Goal: Task Accomplishment & Management: Manage account settings

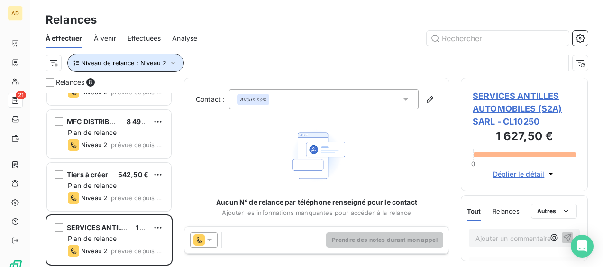
click at [172, 63] on icon "button" at bounding box center [173, 63] width 5 height 3
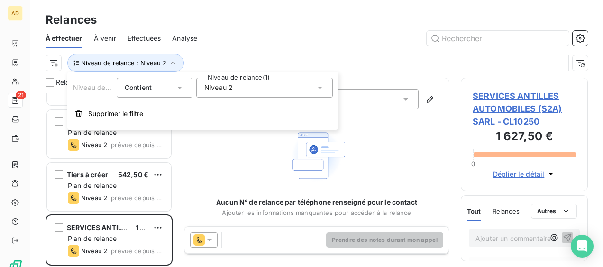
click at [239, 88] on div "Niveau 2" at bounding box center [264, 88] width 136 height 20
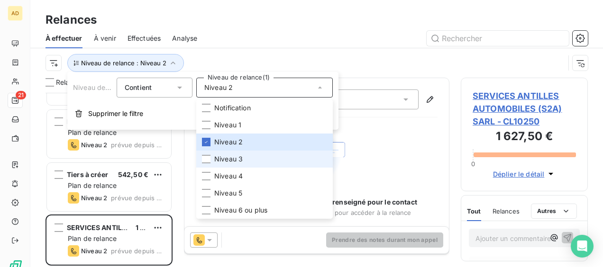
click at [223, 162] on span "Niveau 3" at bounding box center [228, 158] width 28 height 9
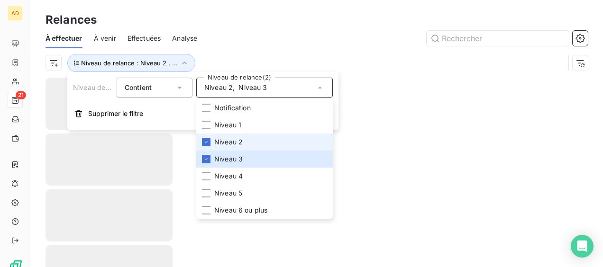
click at [231, 139] on span "Niveau 2" at bounding box center [228, 141] width 28 height 9
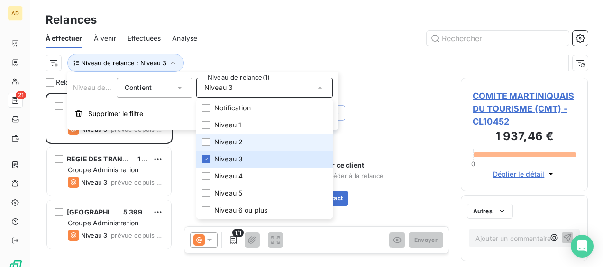
scroll to position [167, 119]
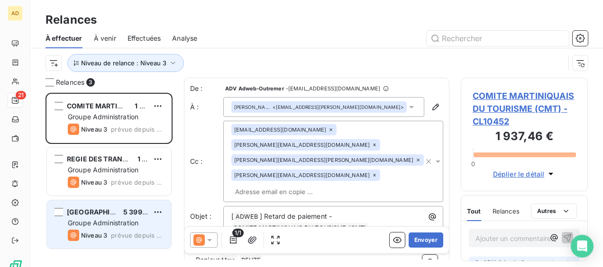
click at [113, 227] on div "MAIRIE DE PETIT BOURG 5 399,50 € Groupe Administration Niveau 3 prévue depuis 7…" at bounding box center [109, 224] width 124 height 48
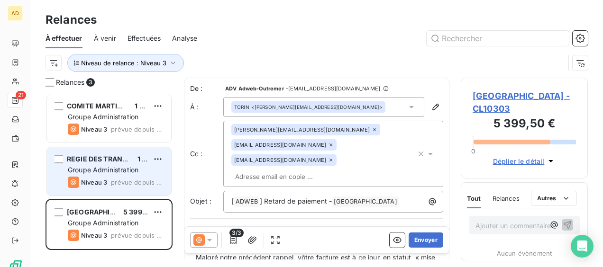
click at [109, 180] on div "Niveau 3 prévue depuis 7 jours" at bounding box center [116, 182] width 96 height 11
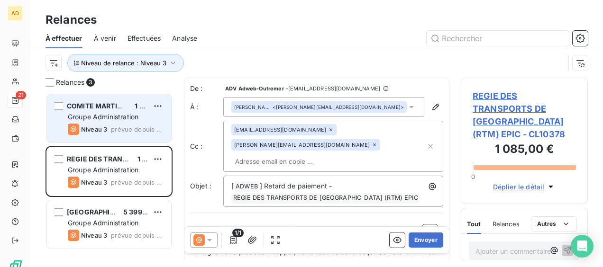
click at [105, 122] on div "COMITE MARTINIQUAIS DU TOURISME (CMT) 1 937,46 € Groupe Administration Niveau 3…" at bounding box center [109, 118] width 124 height 48
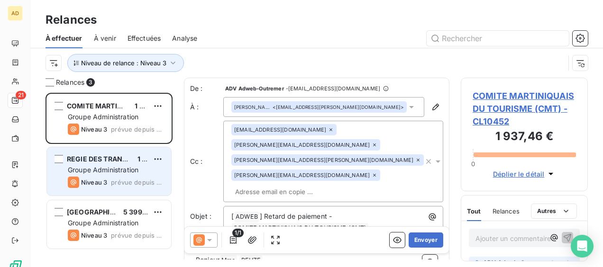
click at [114, 165] on div "REGIE DES TRANSPORTS DE [GEOGRAPHIC_DATA] (RTM) EPIC 1 085,00 € Groupe Administ…" at bounding box center [109, 171] width 124 height 48
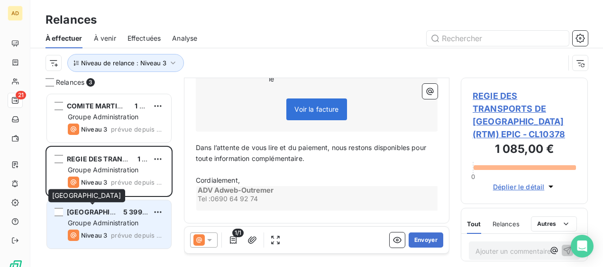
click at [90, 212] on span "[GEOGRAPHIC_DATA]" at bounding box center [102, 212] width 71 height 8
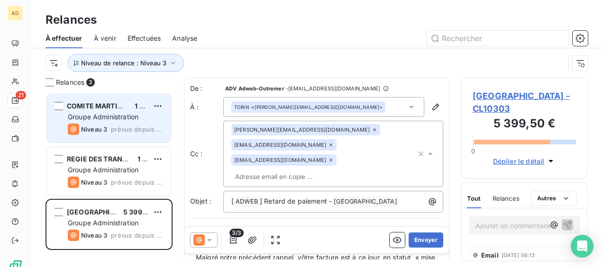
click at [84, 110] on div "COMITE MARTINIQUAIS DU TOURISME (CMT)" at bounding box center [97, 105] width 60 height 9
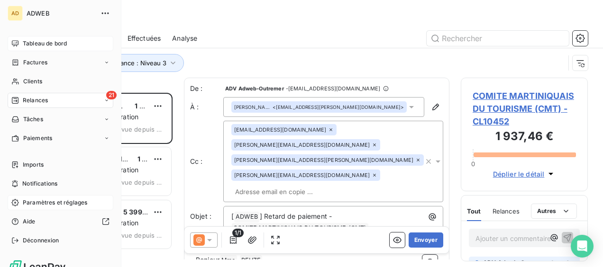
click at [26, 48] on div "Tableau de bord" at bounding box center [61, 43] width 106 height 15
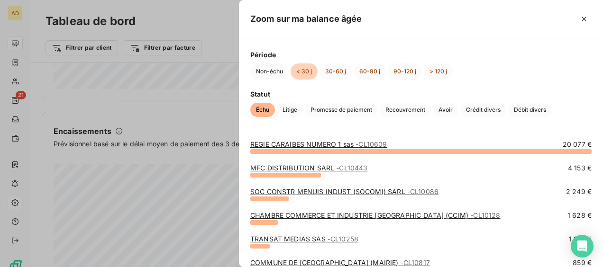
click at [135, 71] on div at bounding box center [301, 133] width 603 height 267
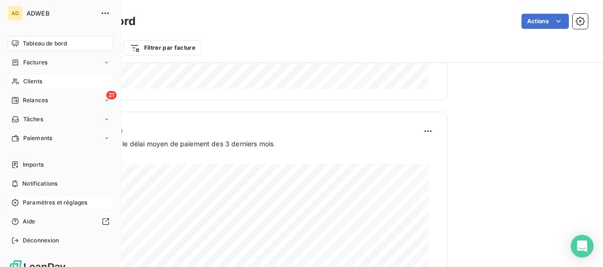
click at [35, 82] on span "Clients" at bounding box center [32, 81] width 19 height 9
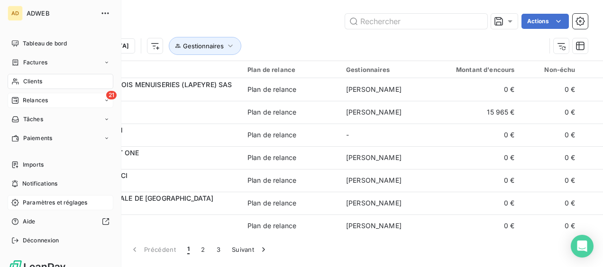
click at [40, 98] on span "Relances" at bounding box center [35, 100] width 25 height 9
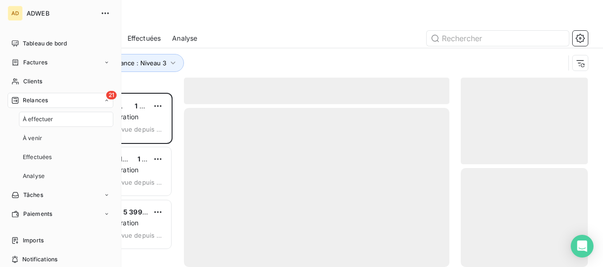
scroll to position [167, 119]
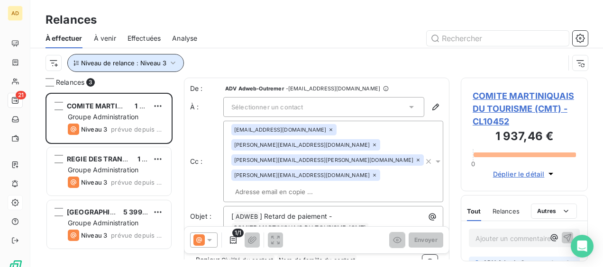
click at [144, 62] on span "Niveau de relance : Niveau 3" at bounding box center [123, 63] width 85 height 8
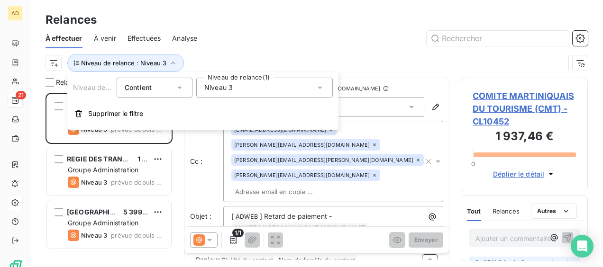
click at [247, 92] on div "Niveau 3" at bounding box center [264, 88] width 136 height 20
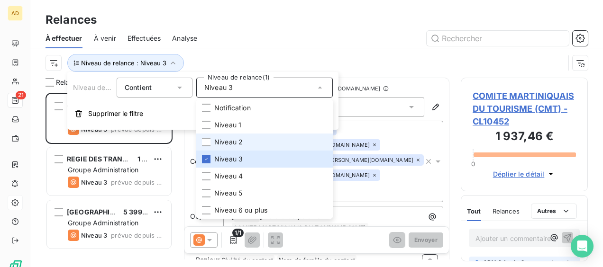
click at [229, 140] on span "Niveau 2" at bounding box center [228, 141] width 28 height 9
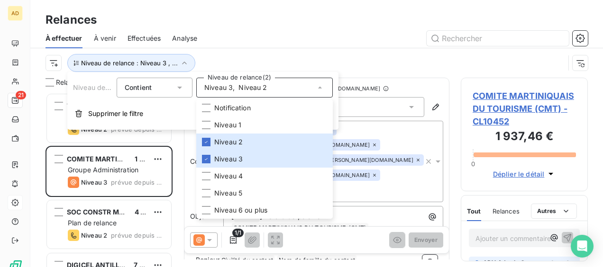
click at [249, 38] on div at bounding box center [397, 38] width 379 height 15
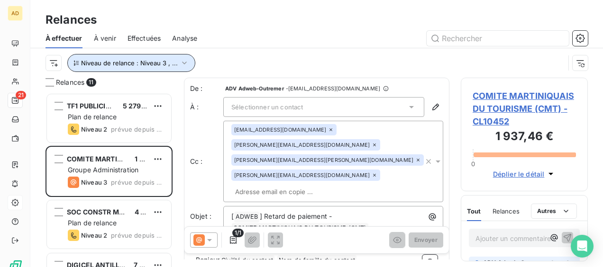
click at [185, 64] on icon "button" at bounding box center [184, 62] width 9 height 9
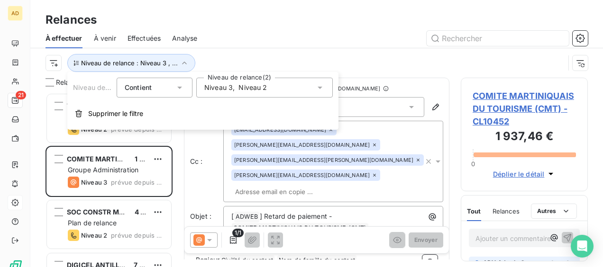
click at [252, 85] on span "Niveau 2" at bounding box center [252, 87] width 28 height 9
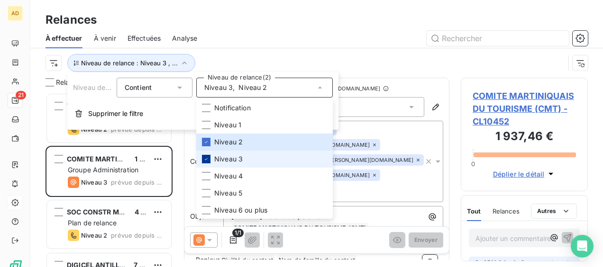
click at [205, 158] on icon at bounding box center [206, 159] width 6 height 6
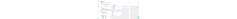
scroll to position [167, 119]
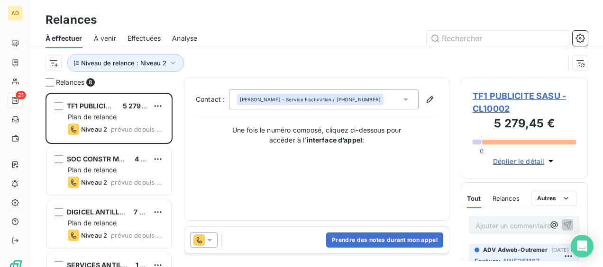
click at [216, 36] on div at bounding box center [397, 38] width 379 height 15
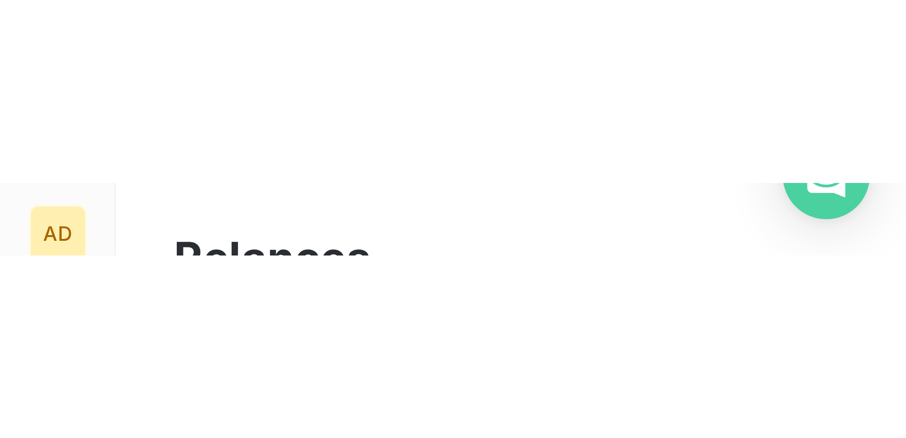
scroll to position [338, 196]
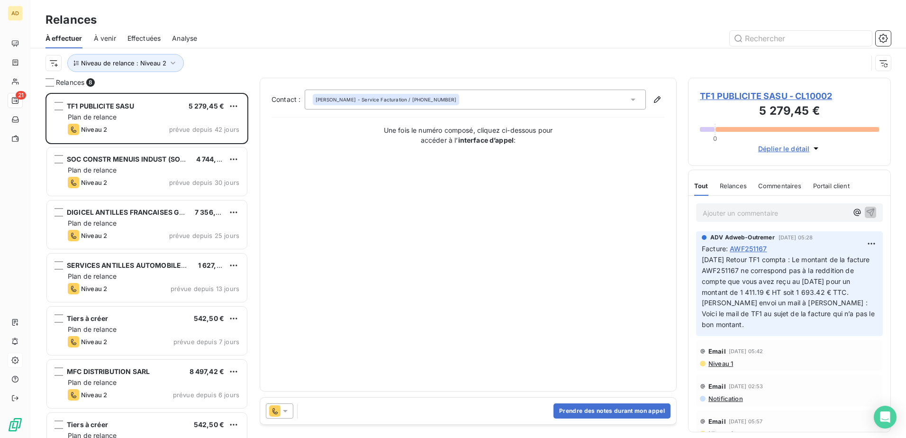
click at [602, 94] on span "TF1 PUBLICITE SASU - CL10002" at bounding box center [789, 96] width 179 height 13
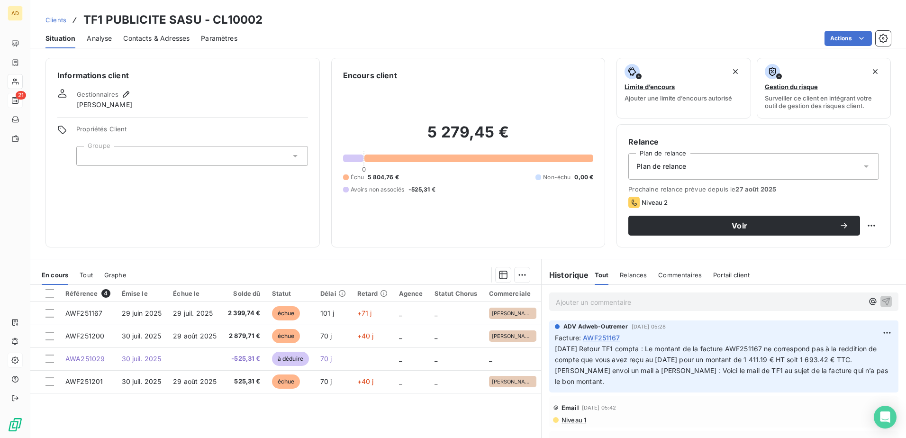
click at [580, 267] on div "Ajouter un commentaire ﻿" at bounding box center [723, 301] width 349 height 18
click at [577, 267] on p "Ajouter un commentaire ﻿" at bounding box center [710, 302] width 308 height 12
click at [572, 267] on p "Ajouter un commentaire ﻿" at bounding box center [710, 302] width 308 height 12
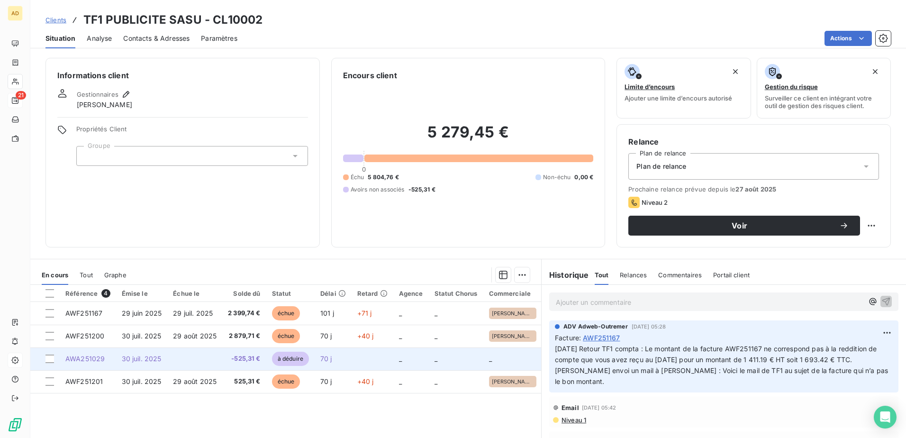
click at [245, 267] on span "-525,31 €" at bounding box center [244, 358] width 33 height 9
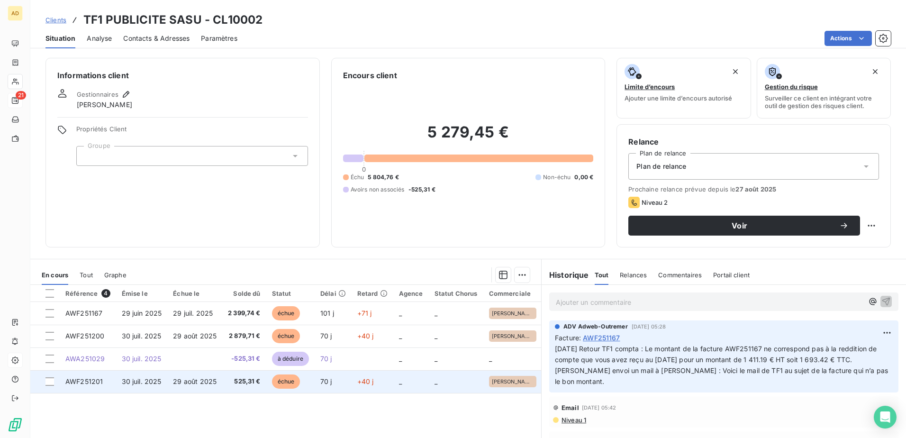
click at [222, 267] on td "525,31 €" at bounding box center [244, 381] width 44 height 23
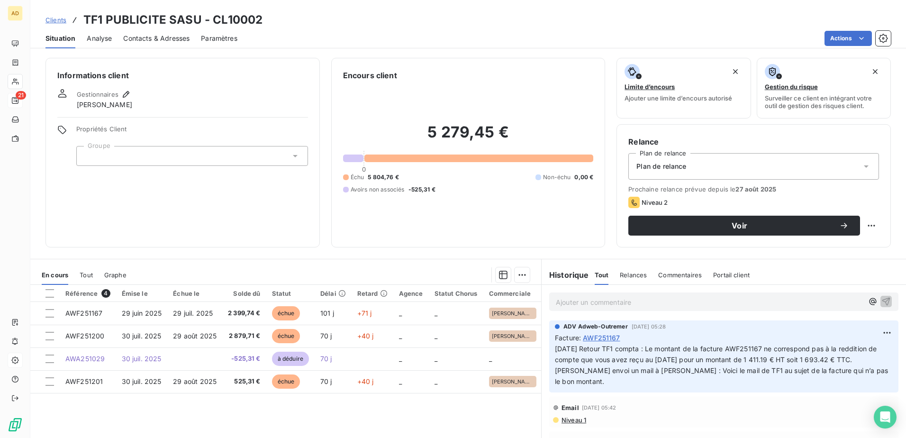
click at [572, 267] on p "Ajouter un commentaire ﻿" at bounding box center [710, 302] width 308 height 12
click at [602, 267] on icon "button" at bounding box center [872, 300] width 9 height 9
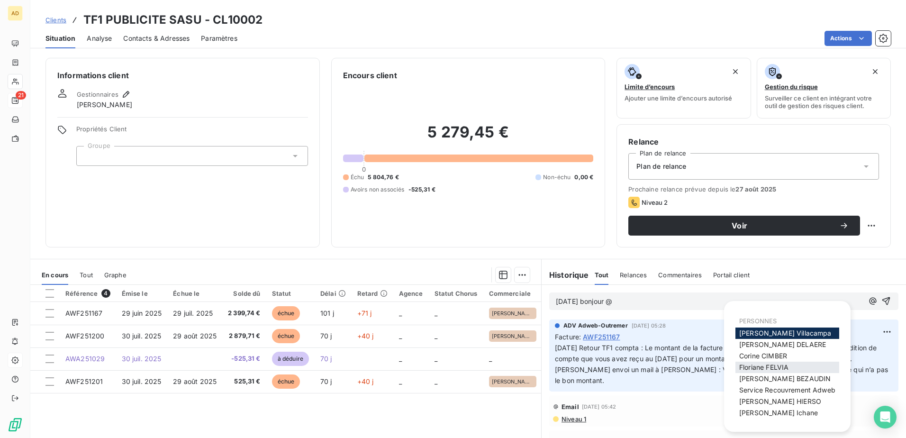
click at [602, 267] on span "[PERSON_NAME]" at bounding box center [763, 367] width 49 height 8
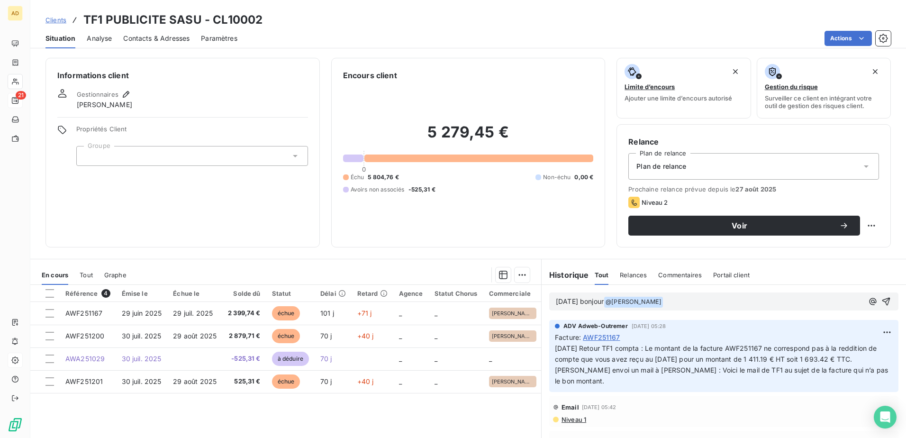
click at [602, 267] on p "[DATE] bonjour @ [PERSON_NAME] ﻿ ﻿" at bounding box center [710, 301] width 308 height 11
click at [602, 267] on span "peux tu associer l avoir 251029 ala facture 251201 stp" at bounding box center [749, 301] width 172 height 8
click at [602, 267] on span "peux tu associer l avoir AWA251029 ala facture 251201 stp" at bounding box center [757, 301] width 188 height 8
click at [602, 267] on span "peux tu associer l avoir AWA251029 a la facture 251201 stp" at bounding box center [758, 301] width 190 height 8
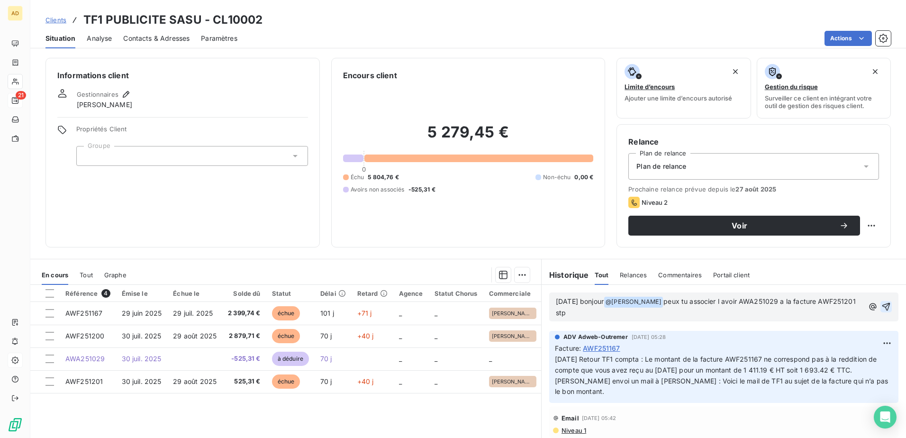
click at [602, 267] on icon "button" at bounding box center [885, 306] width 9 height 9
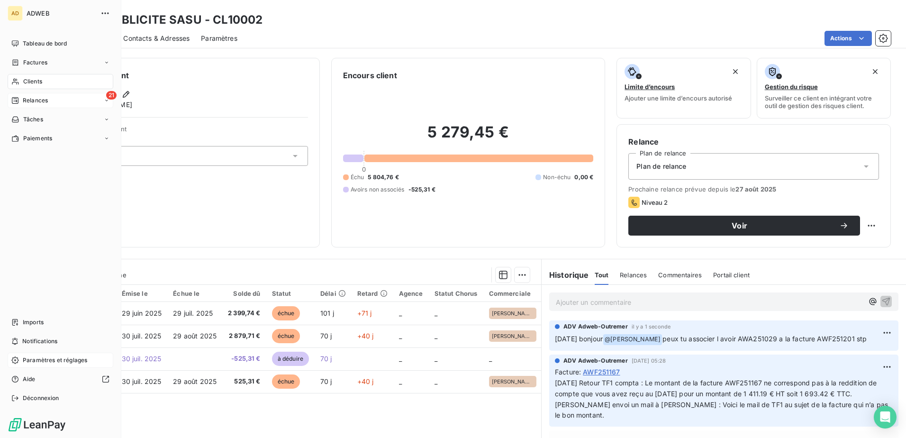
click at [28, 100] on span "Relances" at bounding box center [35, 100] width 25 height 9
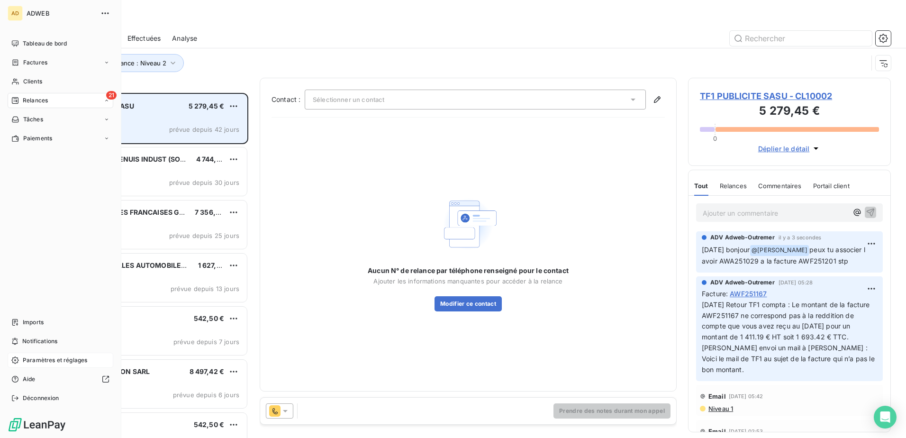
scroll to position [338, 196]
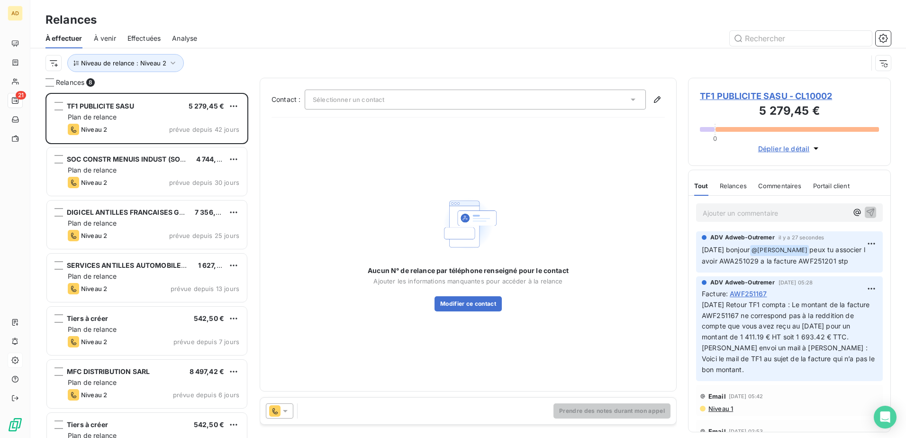
click at [602, 97] on span "TF1 PUBLICITE SASU - CL10002" at bounding box center [789, 96] width 179 height 13
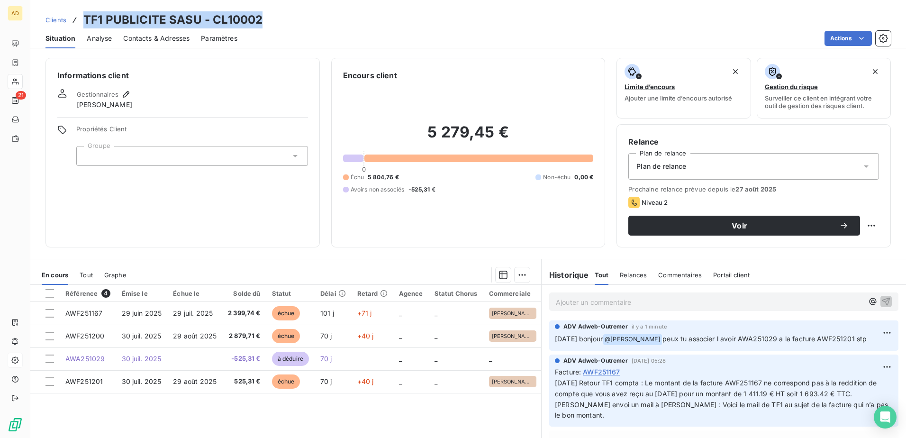
drag, startPoint x: 271, startPoint y: 22, endPoint x: 76, endPoint y: 14, distance: 194.9
click at [76, 14] on div "Clients TF1 PUBLICITE SASU - CL10002" at bounding box center [468, 19] width 876 height 17
copy h3 "TF1 PUBLICITE SASU - CL10002"
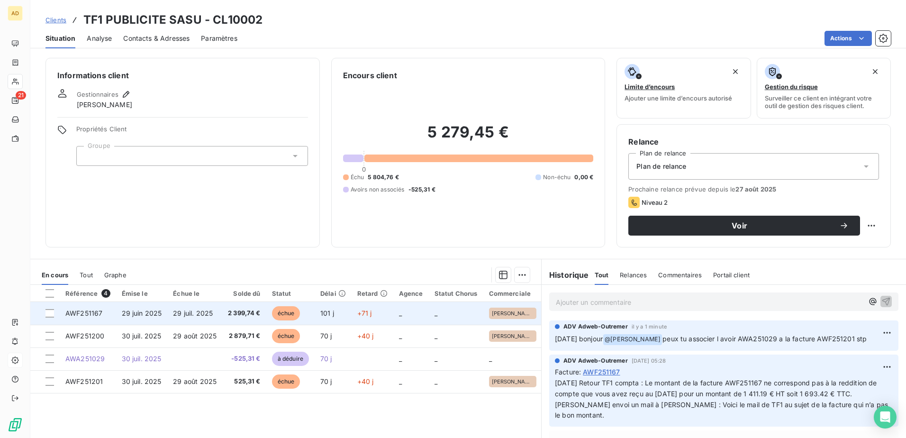
click at [211, 267] on td "29 juil. 2025" at bounding box center [194, 313] width 55 height 23
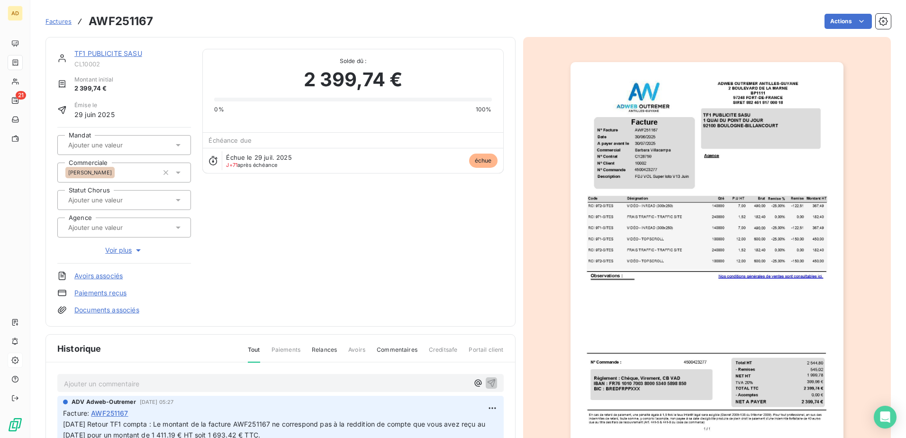
click at [106, 267] on p "Ajouter un commentaire ﻿" at bounding box center [266, 384] width 405 height 12
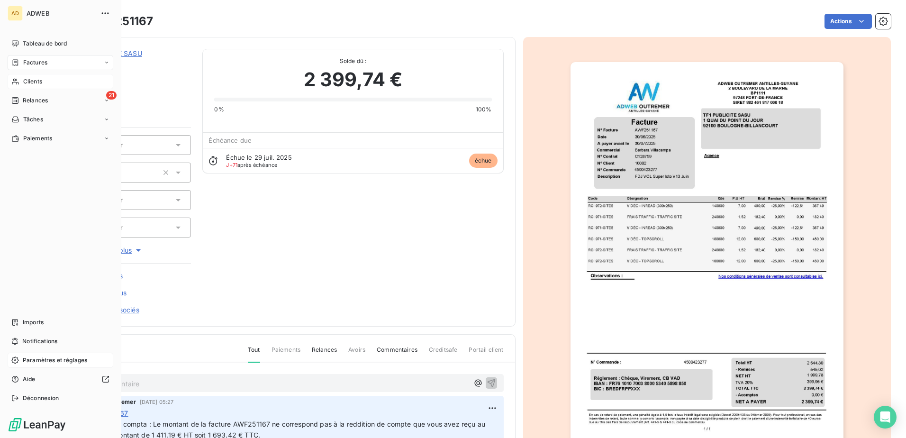
click at [42, 84] on span "Clients" at bounding box center [32, 81] width 19 height 9
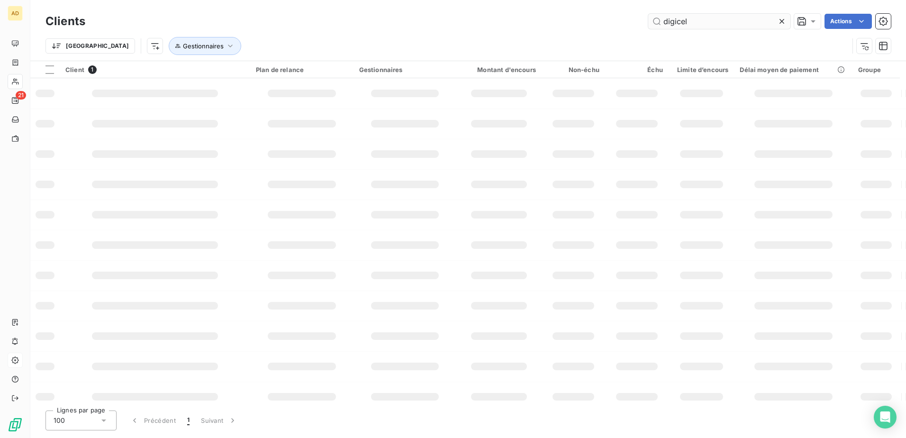
type input "digicel"
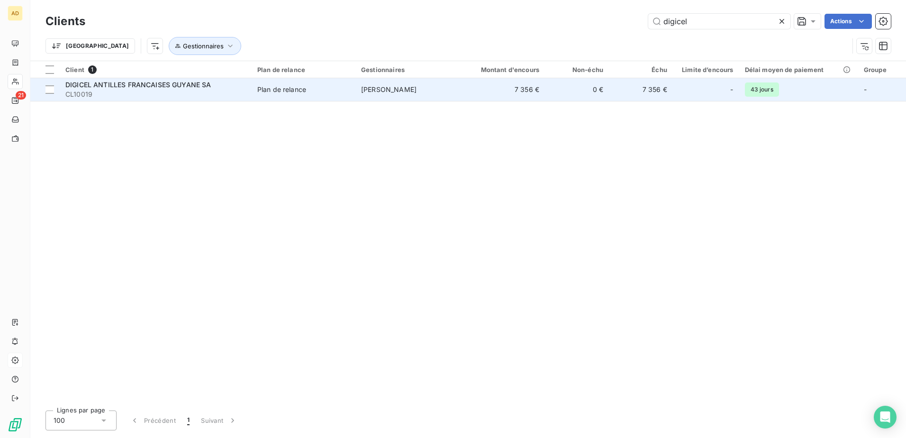
click at [421, 100] on td "[PERSON_NAME]" at bounding box center [407, 89] width 104 height 23
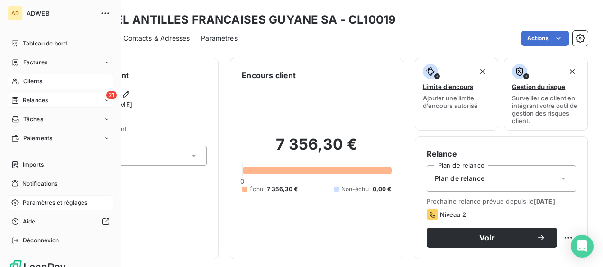
click at [64, 103] on div "21 Relances" at bounding box center [61, 100] width 106 height 15
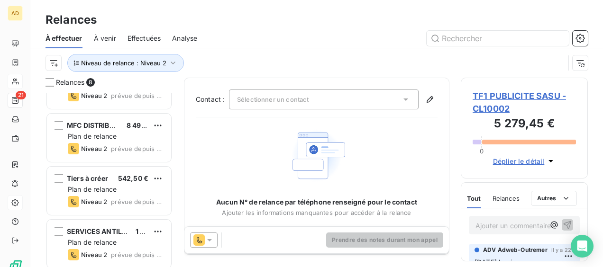
scroll to position [250, 0]
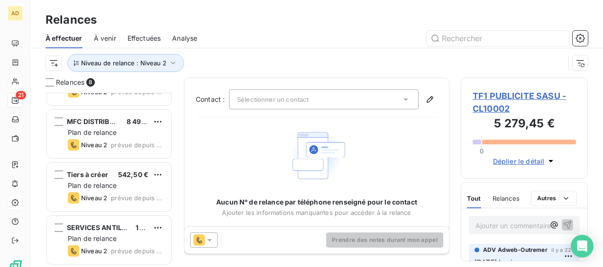
click at [124, 138] on div "MFC DISTRIBUTION SARL 8 497,42 € Plan de relance Niveau 2 prévue depuis 6 jours" at bounding box center [109, 134] width 124 height 48
